Goal: Task Accomplishment & Management: Complete application form

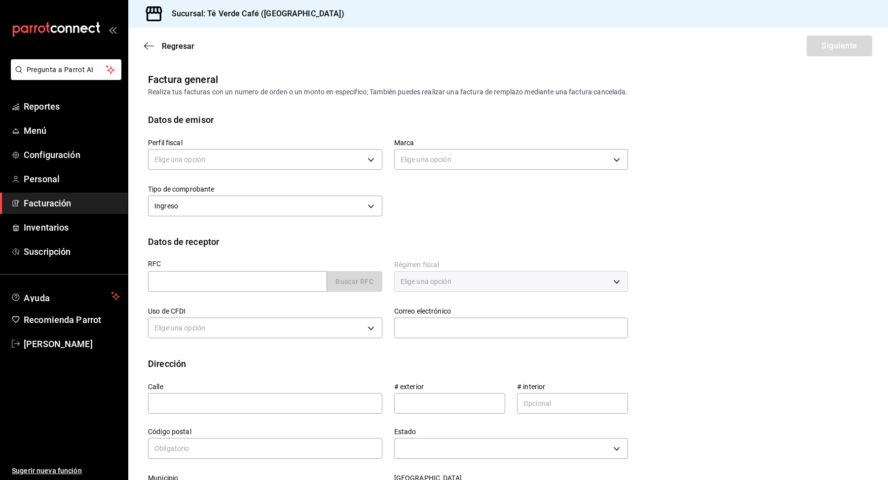
scroll to position [11451, 0]
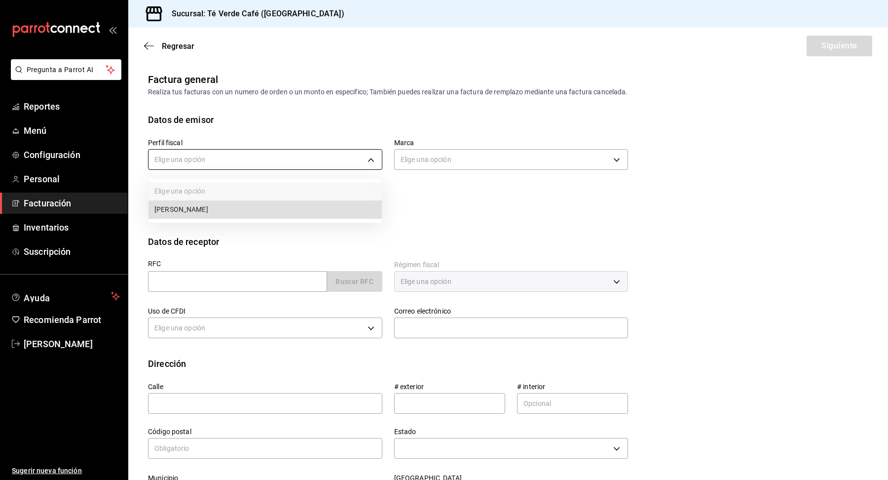
click at [325, 157] on body "Pregunta a Parrot AI Reportes Menú Configuración Personal Facturación Inventari…" at bounding box center [444, 240] width 888 height 480
click at [300, 209] on li "[PERSON_NAME]" at bounding box center [264, 209] width 233 height 18
type input "1091146a-a15b-45e5-829e-a44487394be6"
type input "758a6f1e-0dac-4099-973a-2f8b6b85c5fc"
click at [301, 209] on div at bounding box center [444, 240] width 888 height 480
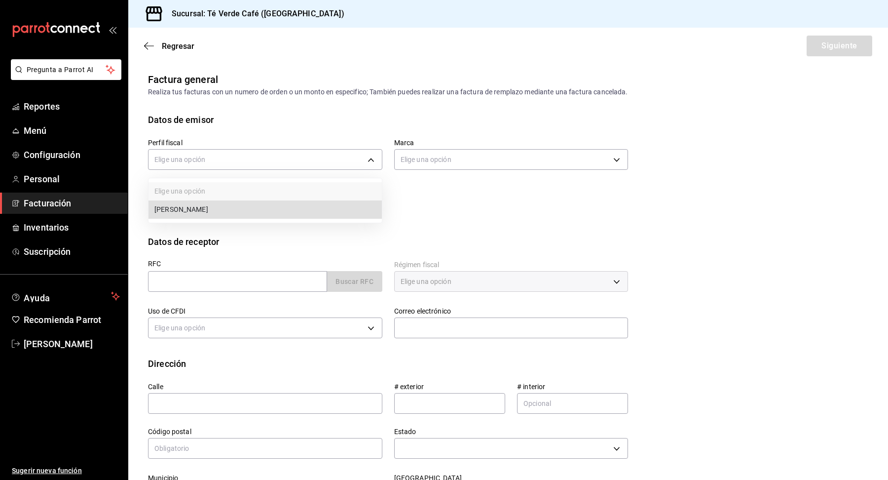
click at [466, 196] on div at bounding box center [444, 240] width 888 height 480
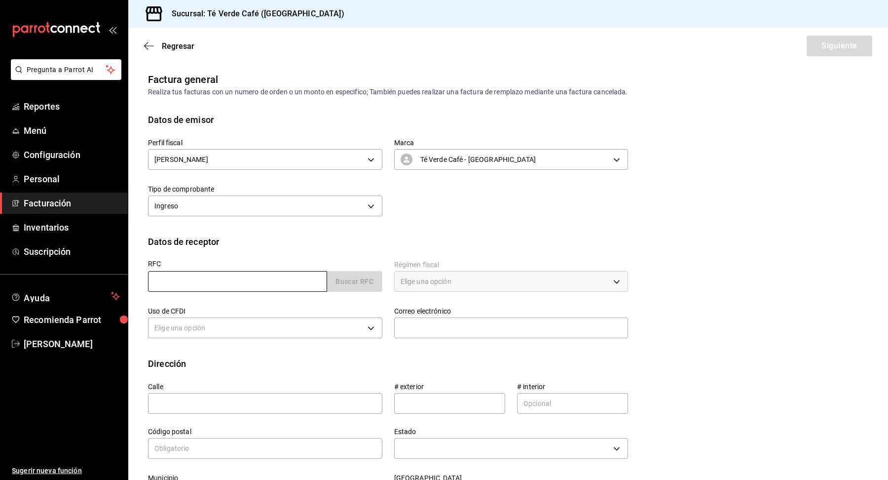
click at [294, 280] on input "text" at bounding box center [237, 281] width 179 height 21
type input "GAR2203113W0"
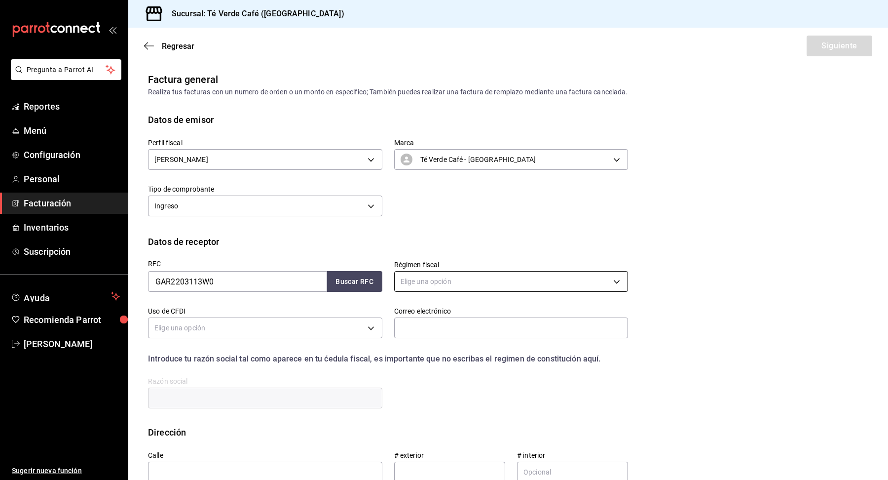
click at [438, 284] on body "Pregunta a Parrot AI Reportes Menú Configuración Personal Facturación Inventari…" at bounding box center [444, 240] width 888 height 480
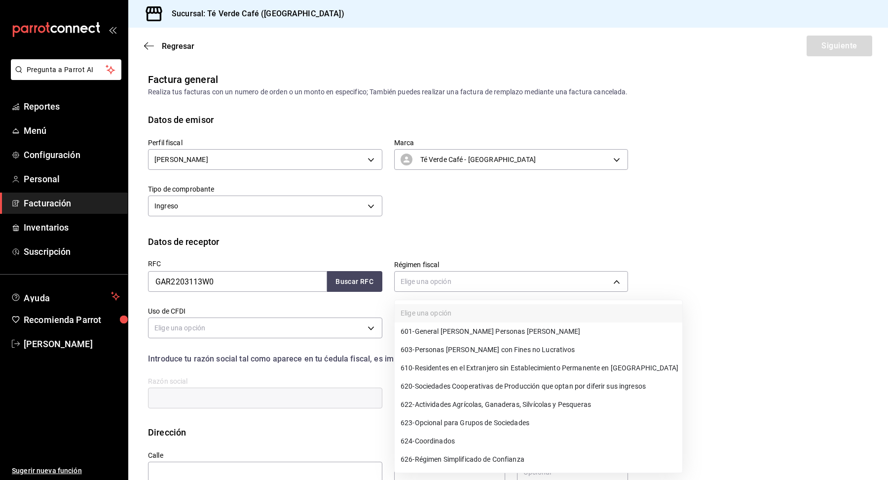
click at [460, 454] on span "626 - Régimen Simplificado de Confianza" at bounding box center [463, 459] width 124 height 10
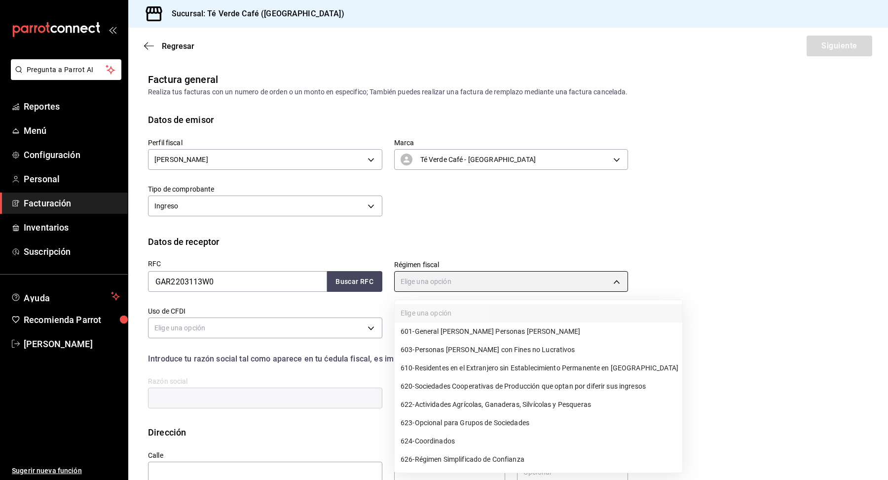
type input "626"
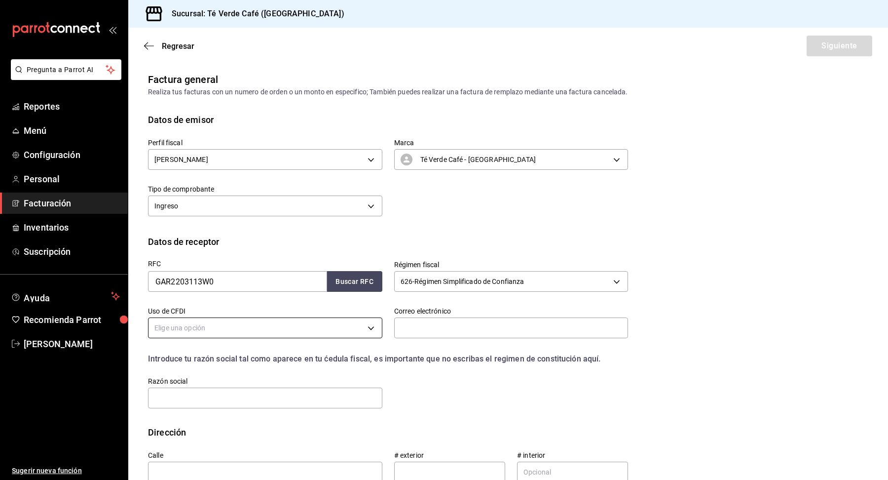
click at [266, 324] on body "Pregunta a Parrot AI Reportes Menú Configuración Personal Facturación Inventari…" at bounding box center [444, 240] width 888 height 480
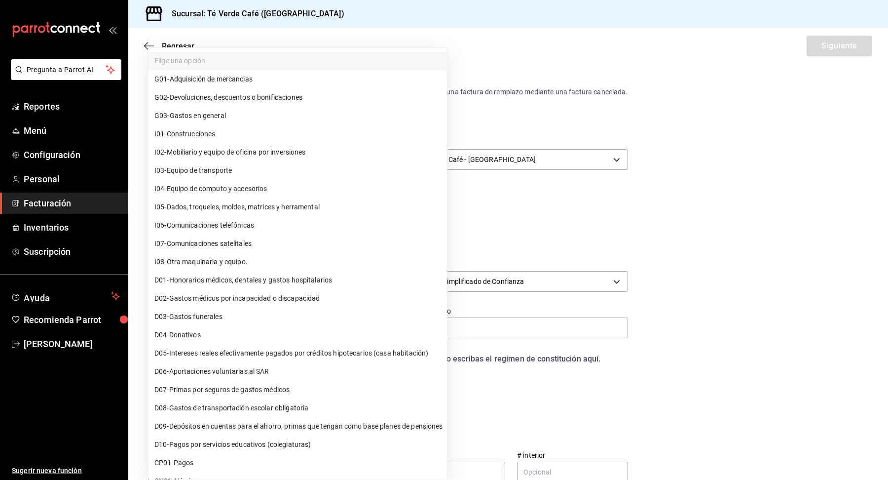
click at [261, 324] on li "D03 - Gastos funerales" at bounding box center [297, 316] width 298 height 18
click at [257, 324] on body "Pregunta a Parrot AI Reportes Menú Configuración Personal Facturación Inventari…" at bounding box center [444, 240] width 888 height 480
click at [229, 118] on li "G03 - Gastos en general" at bounding box center [297, 116] width 298 height 18
type input "G03"
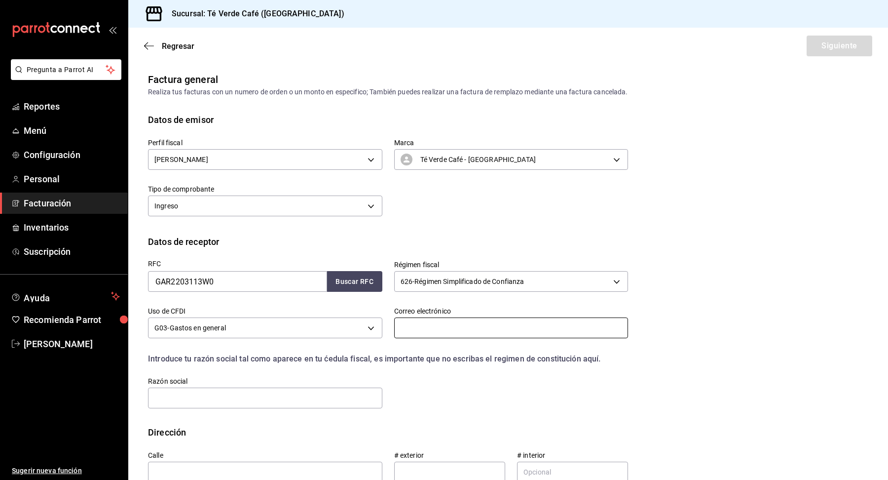
click at [486, 334] on input "text" at bounding box center [511, 327] width 234 height 21
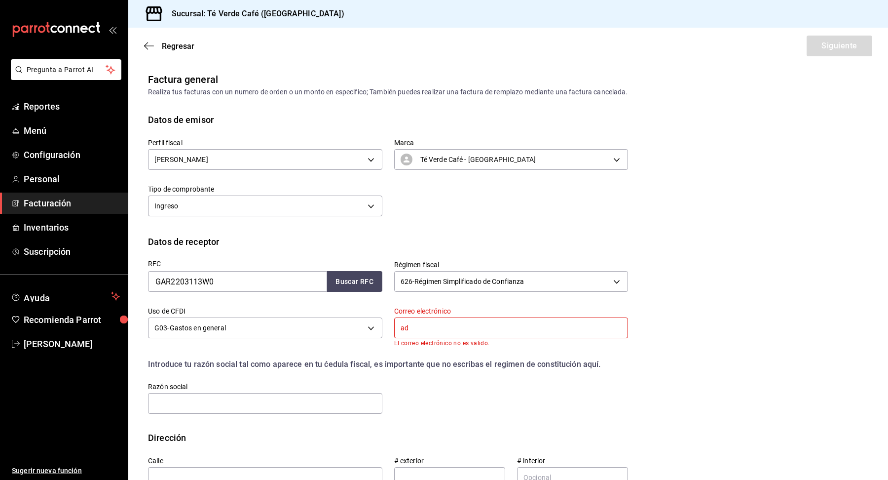
type input "[EMAIL_ADDRESS][DOMAIN_NAME]"
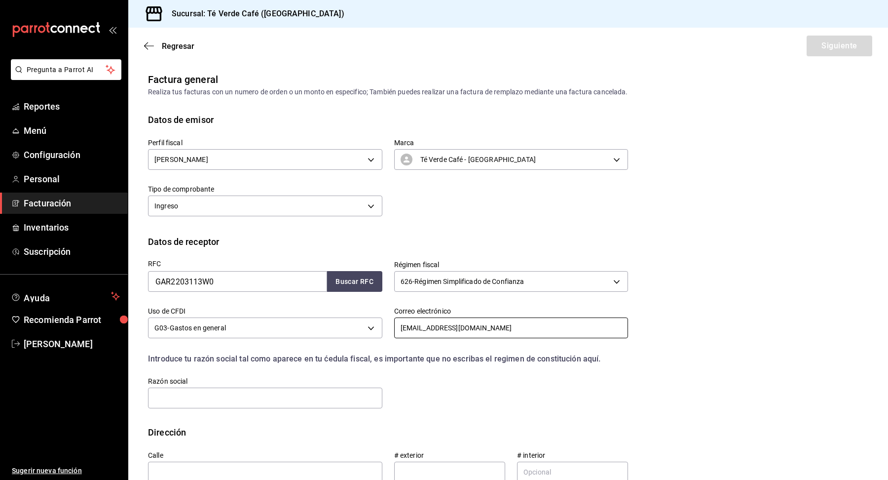
scroll to position [157, 0]
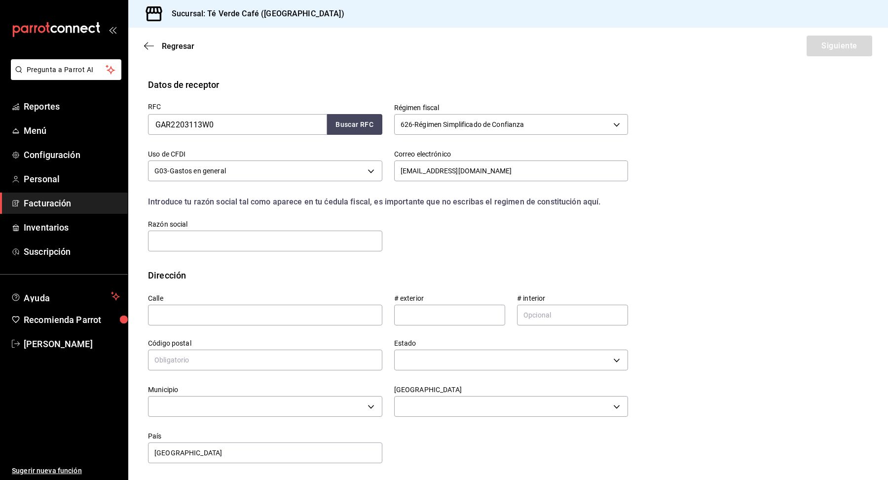
click at [326, 251] on div "Razón social" at bounding box center [265, 236] width 234 height 33
click at [324, 241] on input "text" at bounding box center [265, 240] width 234 height 21
type input "GDV ARQUITECTOS"
click at [245, 363] on input "text" at bounding box center [265, 359] width 234 height 21
type input "28017"
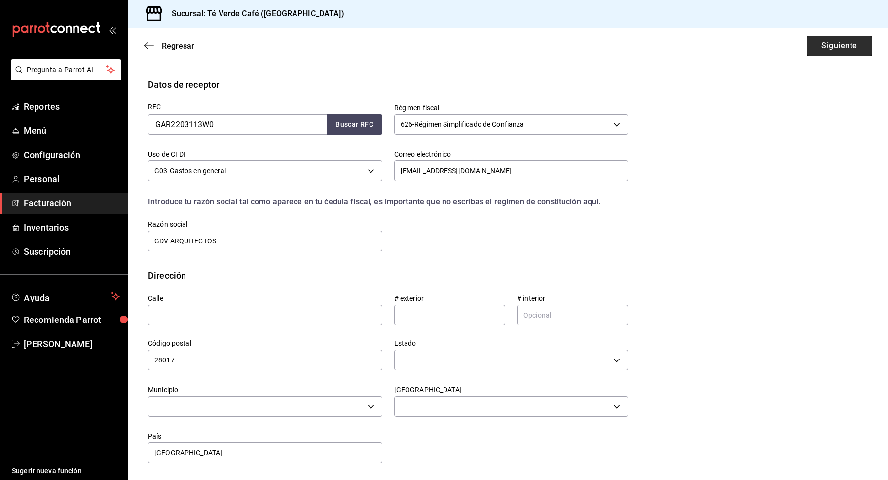
click at [847, 44] on button "Siguiente" at bounding box center [840, 46] width 66 height 21
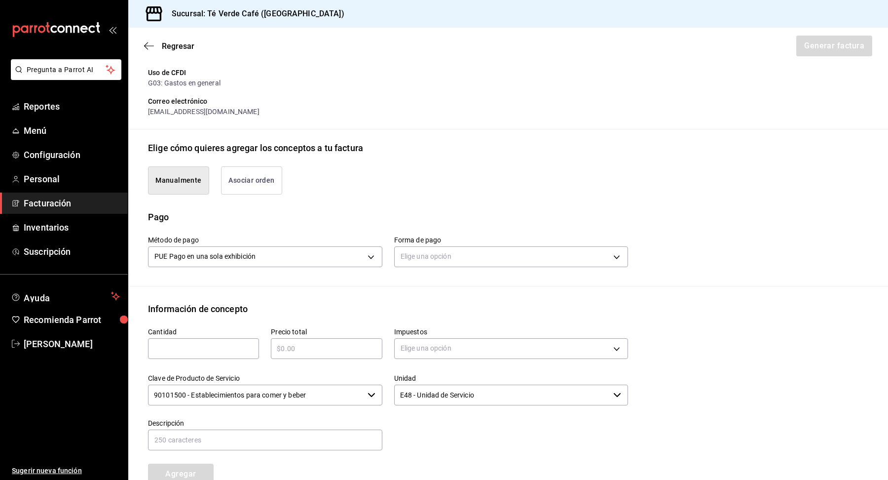
click at [258, 186] on button "Asociar orden" at bounding box center [251, 180] width 61 height 28
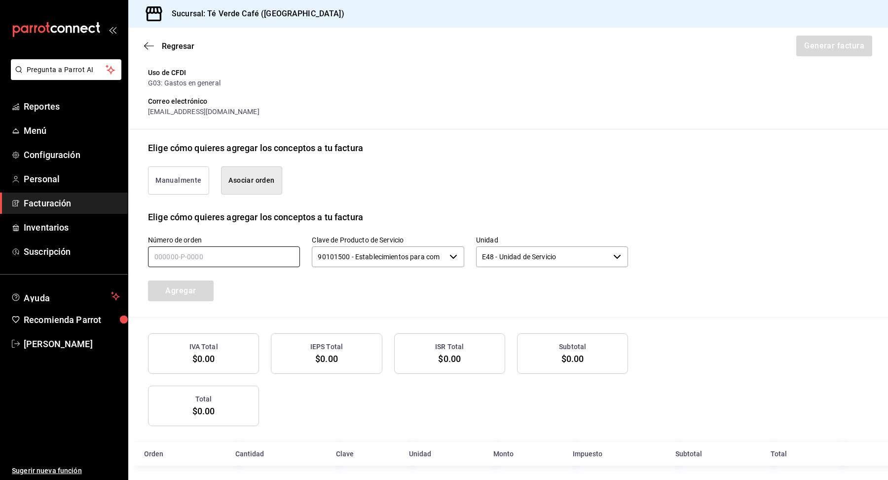
click at [221, 257] on input "text" at bounding box center [224, 256] width 152 height 21
paste input "180925-P-0003"
type input "180925-P-0003"
click at [393, 259] on input "90101500 - Establecimientos para comer y beber" at bounding box center [378, 256] width 133 height 21
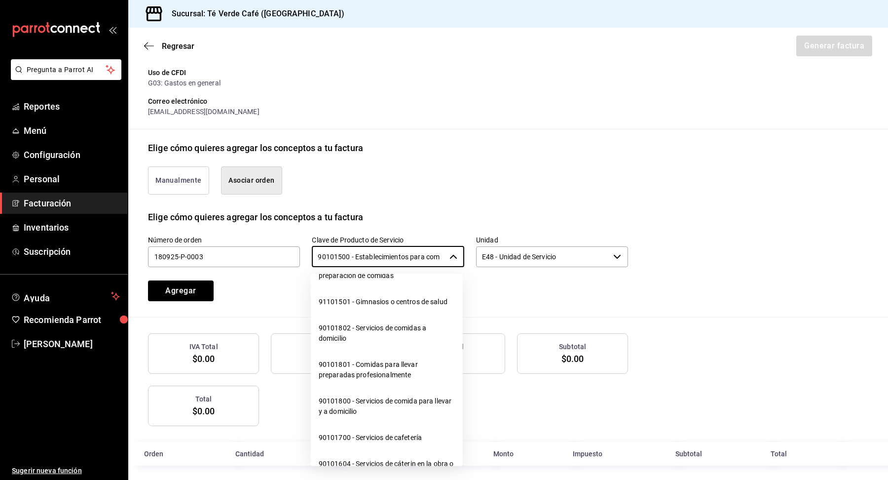
scroll to position [105, 0]
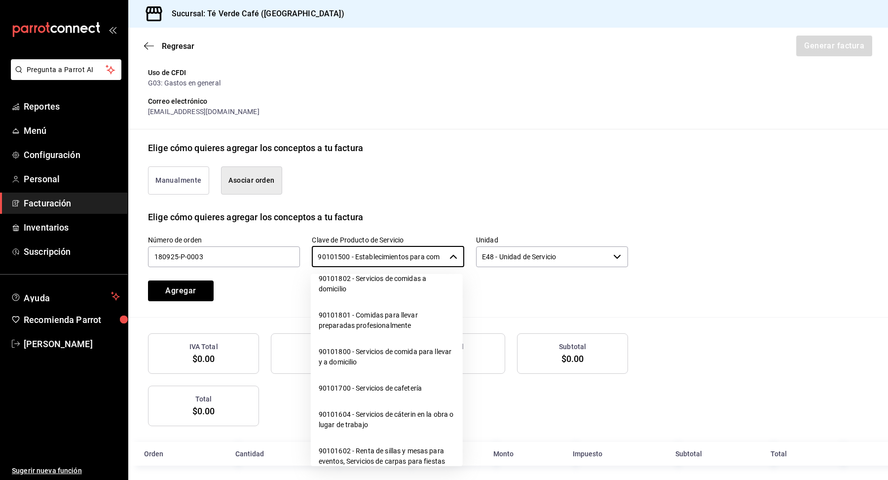
click at [374, 387] on li "90101700 - Servicios de cafetería" at bounding box center [387, 388] width 152 height 26
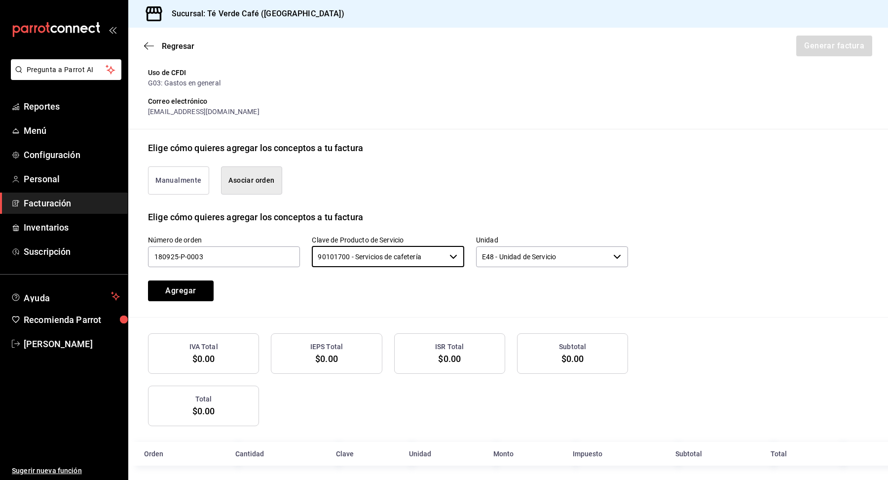
type input "90101700 - Servicios de cafetería"
click at [193, 292] on button "Agregar" at bounding box center [181, 290] width 66 height 21
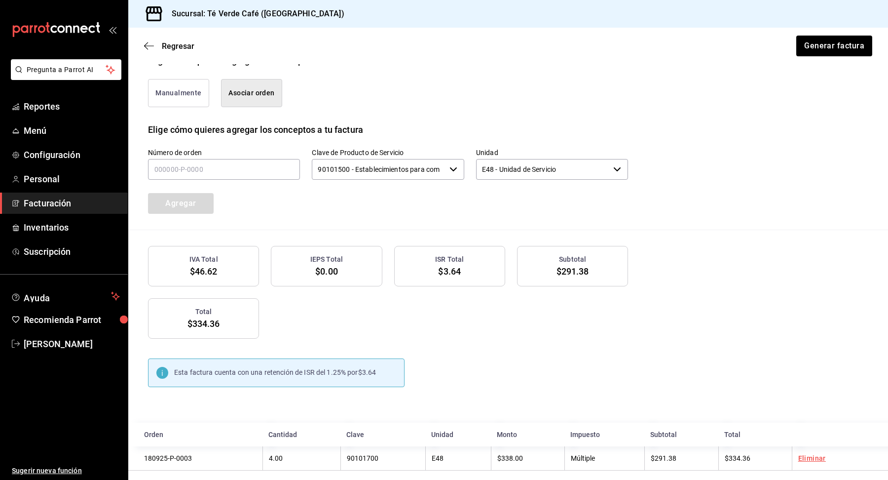
scroll to position [252, 0]
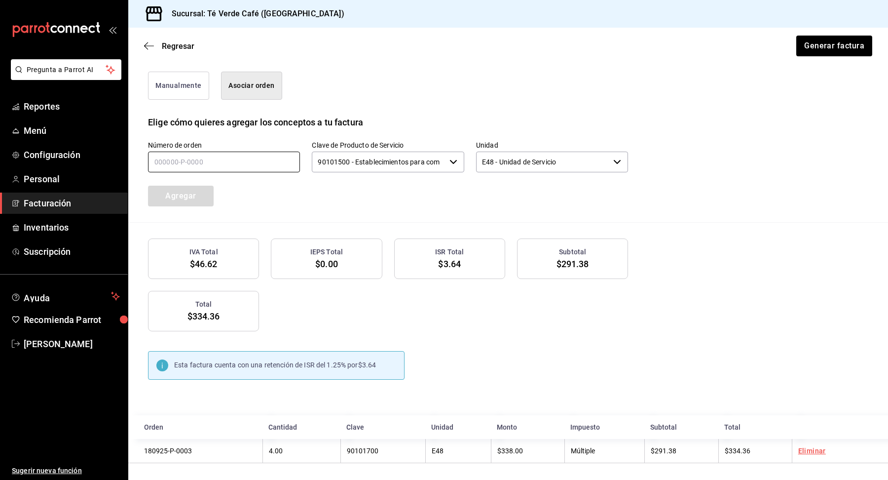
click at [198, 160] on input "text" at bounding box center [224, 161] width 152 height 21
paste input "190925-P-0001"
type input "190925-P-0001"
click at [410, 166] on input "90101500 - Establecimientos para comer y beber" at bounding box center [378, 161] width 133 height 21
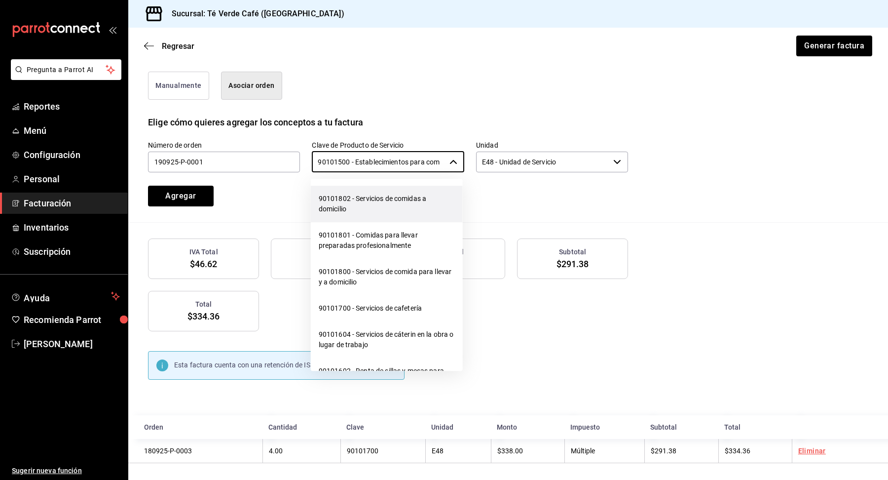
scroll to position [126, 0]
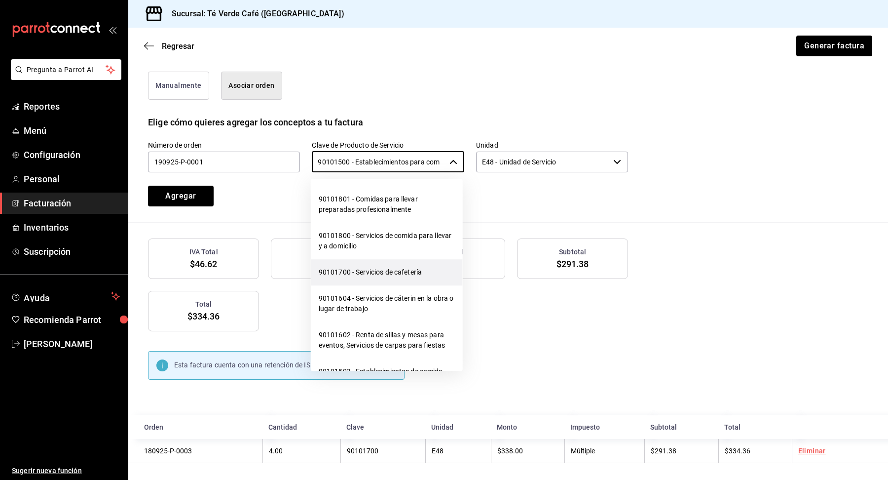
click at [383, 269] on li "90101700 - Servicios de cafetería" at bounding box center [387, 272] width 152 height 26
type input "90101700 - Servicios de cafetería"
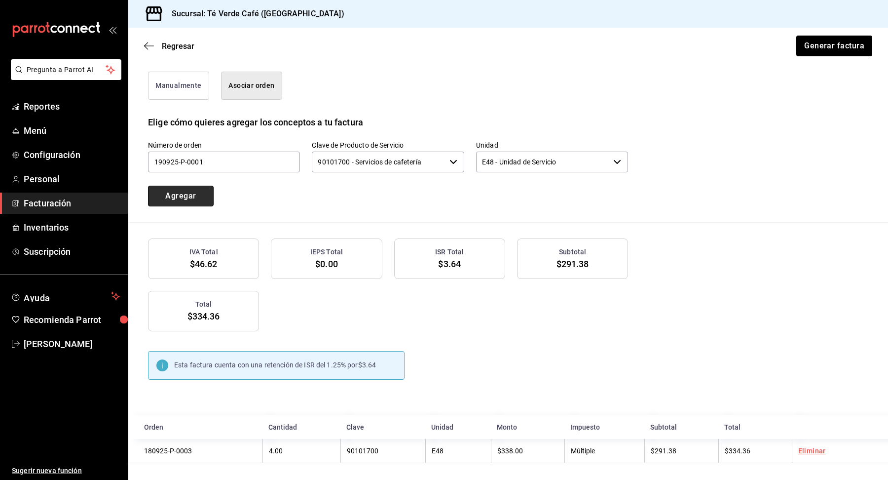
click at [191, 196] on button "Agregar" at bounding box center [181, 195] width 66 height 21
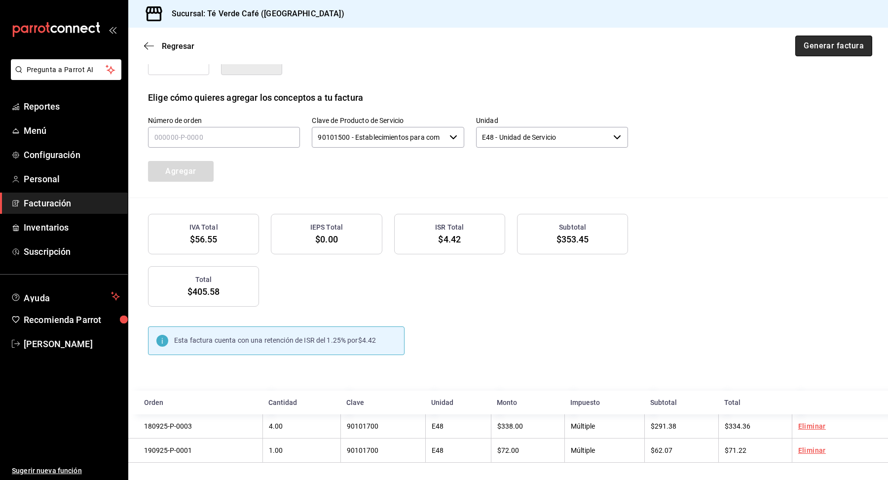
click at [837, 45] on button "Generar factura" at bounding box center [833, 46] width 77 height 21
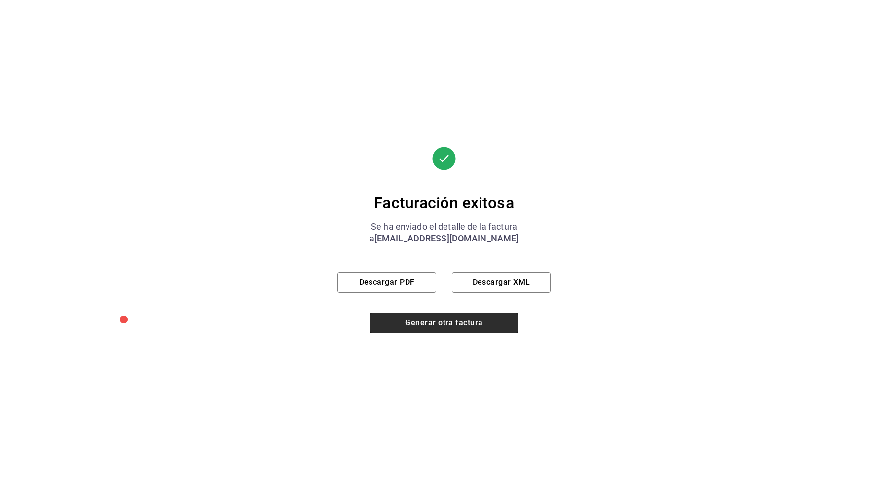
click at [401, 328] on button "Generar otra factura" at bounding box center [444, 322] width 148 height 21
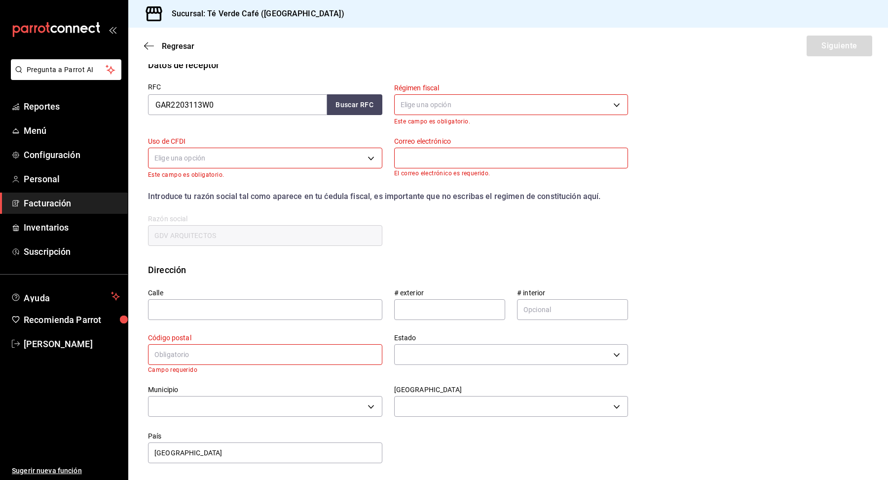
scroll to position [0, 0]
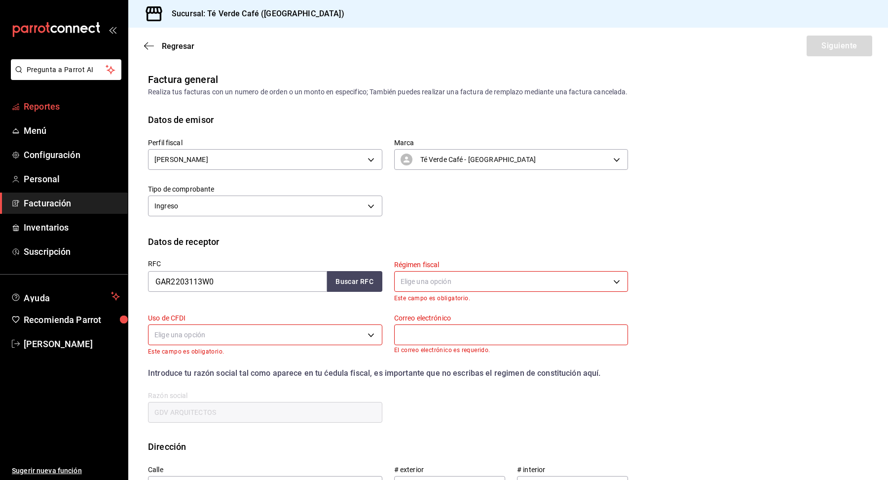
click at [50, 106] on span "Reportes" at bounding box center [72, 106] width 96 height 13
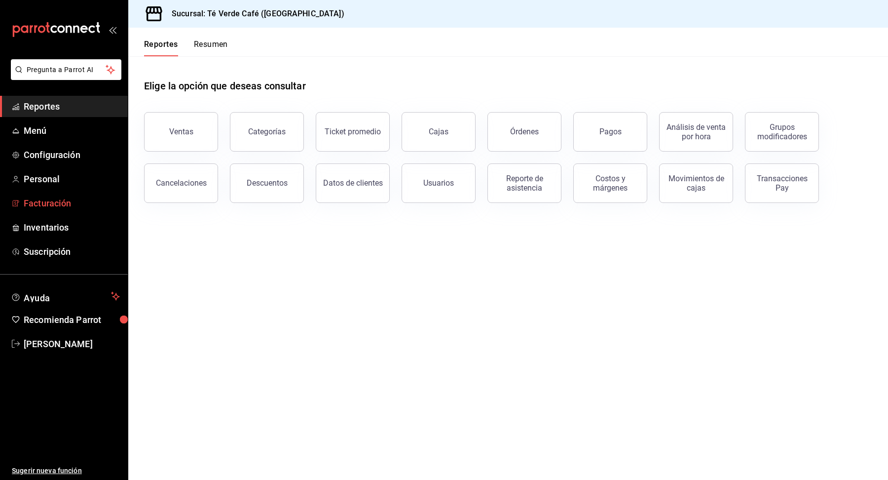
click at [60, 206] on span "Facturación" at bounding box center [72, 202] width 96 height 13
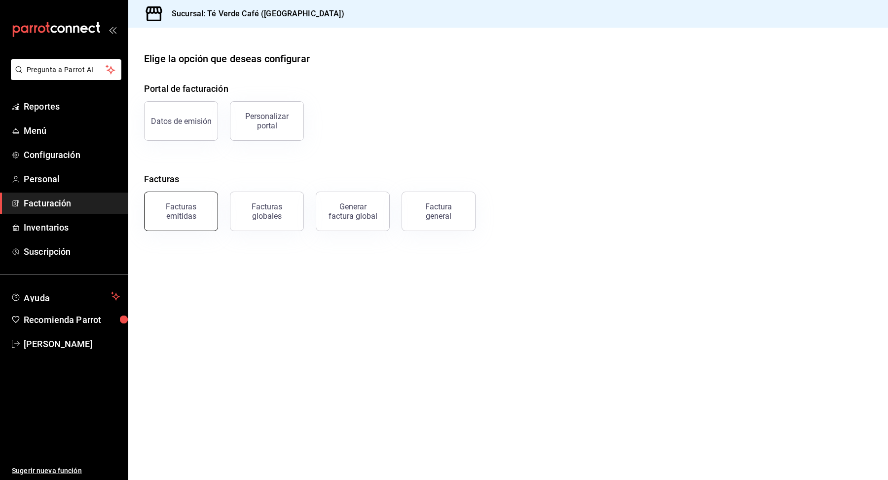
click at [192, 209] on div "Facturas emitidas" at bounding box center [180, 211] width 61 height 19
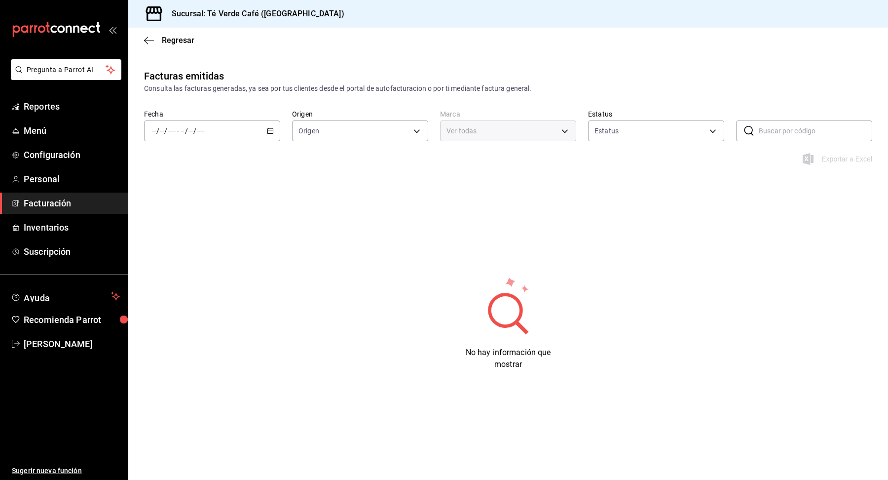
type input "ORDER_INVOICE,GENERAL_INVOICE"
type input "ACTIVE,PENDING_CANCELLATION,CANCELLED,PRE_CANCELLED"
type input "758a6f1e-0dac-4099-973a-2f8b6b85c5fc"
click at [182, 227] on span "Mes actual" at bounding box center [190, 227] width 76 height 10
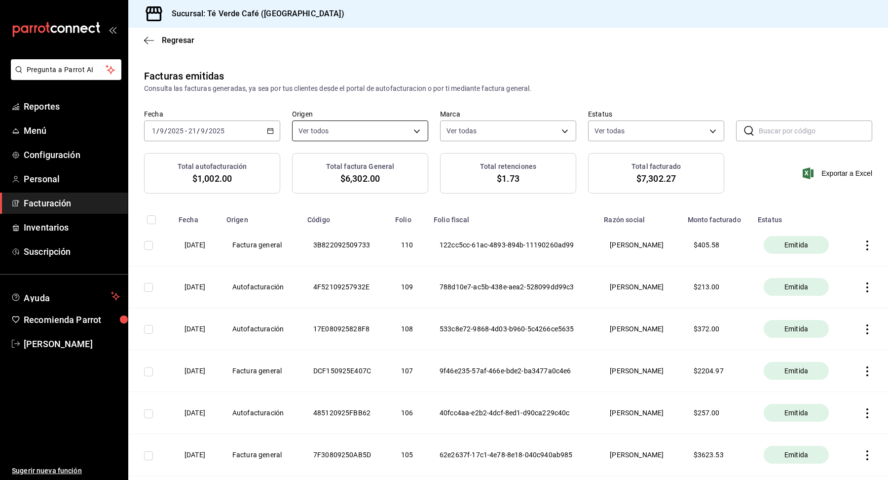
click at [419, 130] on body "Pregunta a Parrot AI Reportes Menú Configuración Personal Facturación Inventari…" at bounding box center [444, 240] width 888 height 480
click at [303, 175] on label at bounding box center [304, 169] width 13 height 14
click at [303, 174] on input "checkbox" at bounding box center [302, 169] width 9 height 9
checkbox input "true"
type input "ORDER_INVOICE,GENERAL_INVOICE"
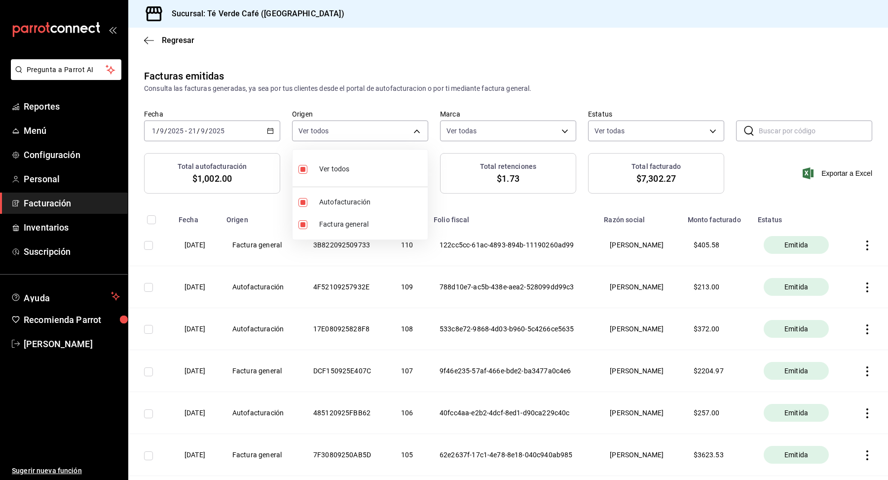
checkbox input "true"
click at [302, 171] on input "checkbox" at bounding box center [302, 169] width 9 height 9
checkbox input "false"
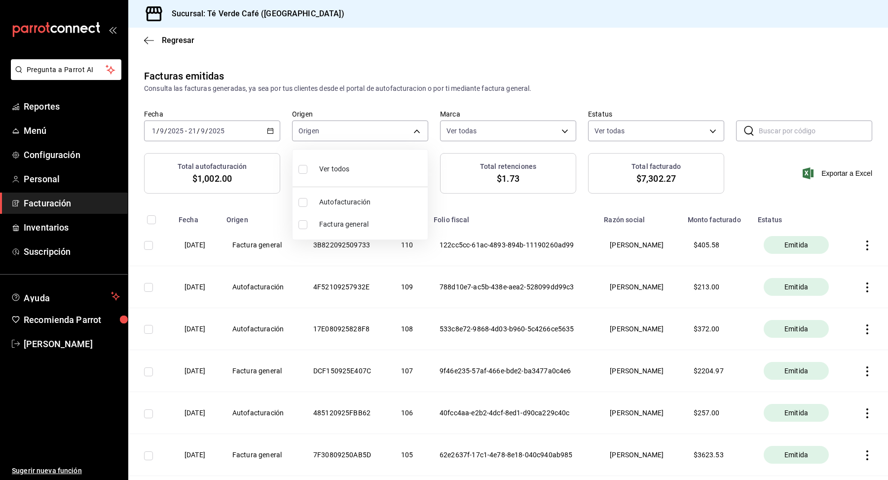
click at [303, 227] on input "checkbox" at bounding box center [302, 224] width 9 height 9
checkbox input "true"
type input "GENERAL_INVOICE"
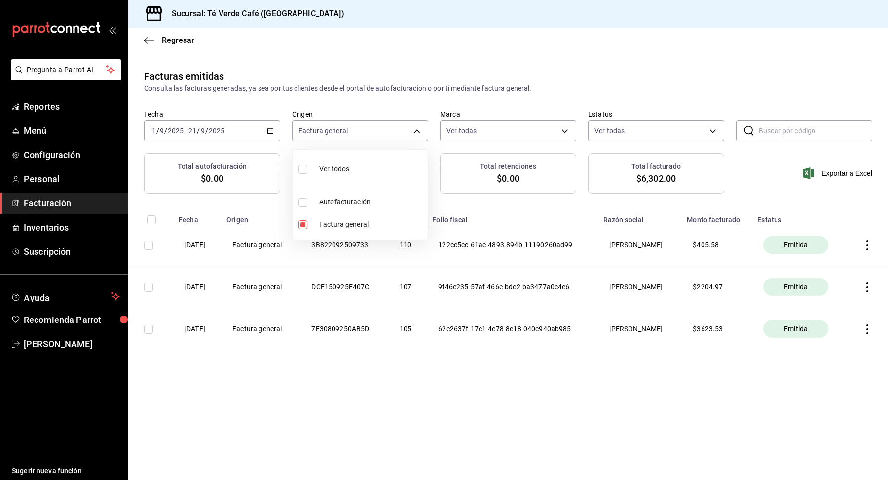
click at [590, 79] on div at bounding box center [444, 240] width 888 height 480
click at [51, 110] on span "Reportes" at bounding box center [72, 106] width 96 height 13
